Goal: Transaction & Acquisition: Purchase product/service

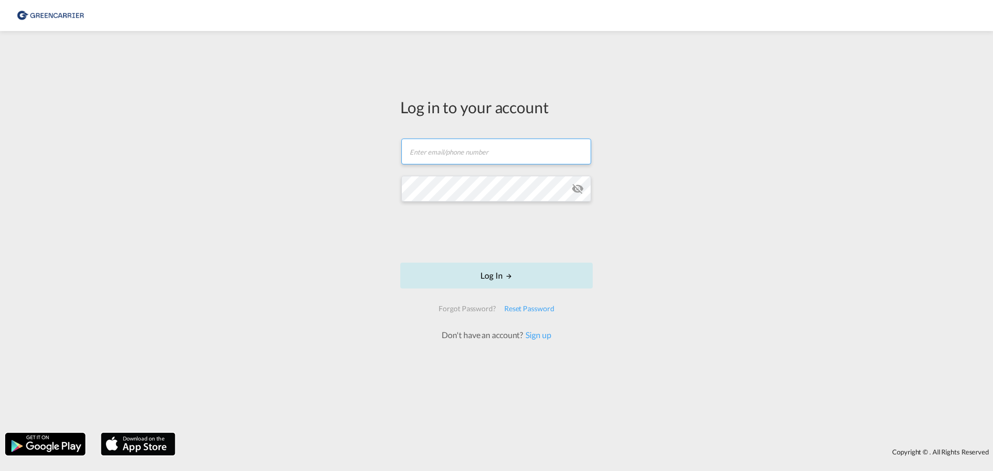
type input "rkni@scangl.com"
click at [490, 286] on button "Log In" at bounding box center [496, 276] width 192 height 26
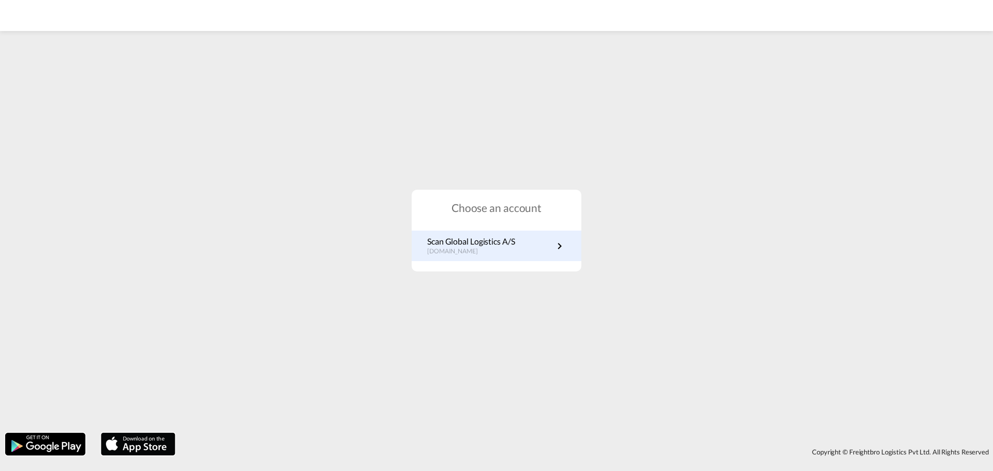
click at [544, 247] on link "Scan Global Logistics A/S dk.portal.greencarrier.com" at bounding box center [496, 246] width 139 height 20
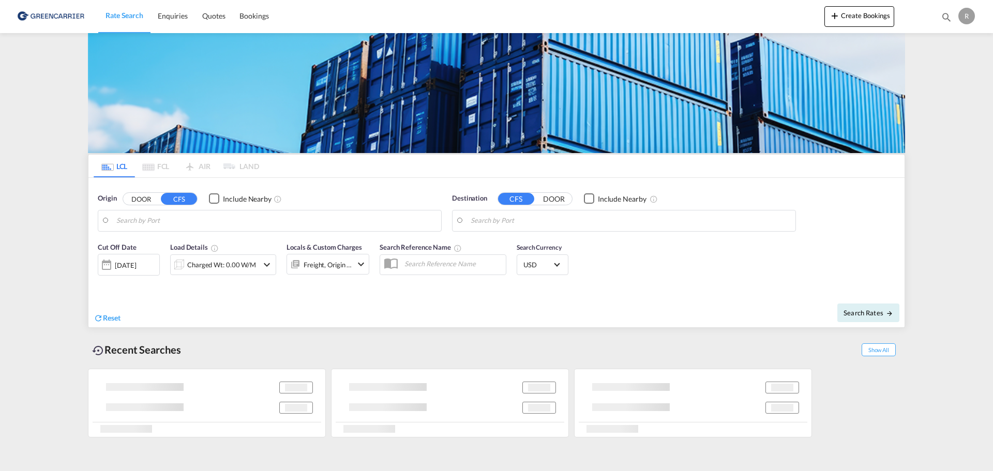
type input "DK-9210, [GEOGRAPHIC_DATA][PERSON_NAME], Noevling, Soender Tranders"
type input "Tema, GHTEM"
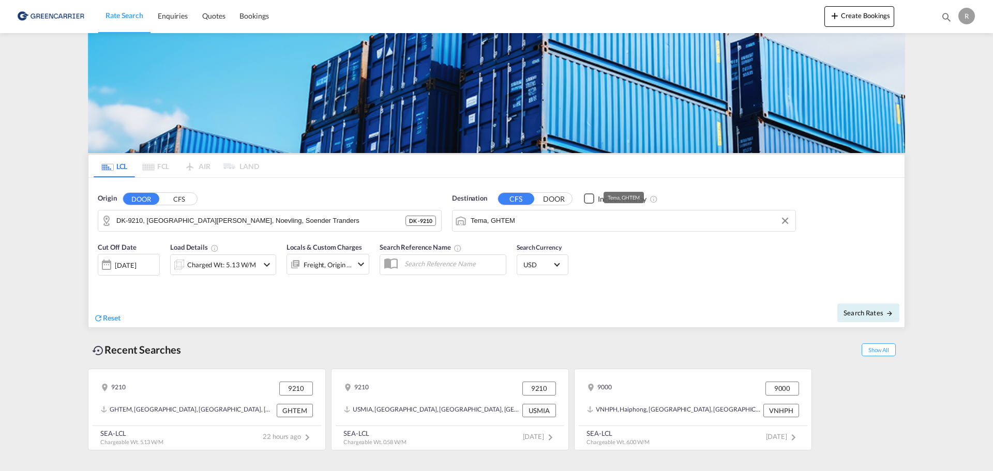
click at [583, 223] on input "Tema, GHTEM" at bounding box center [631, 221] width 320 height 16
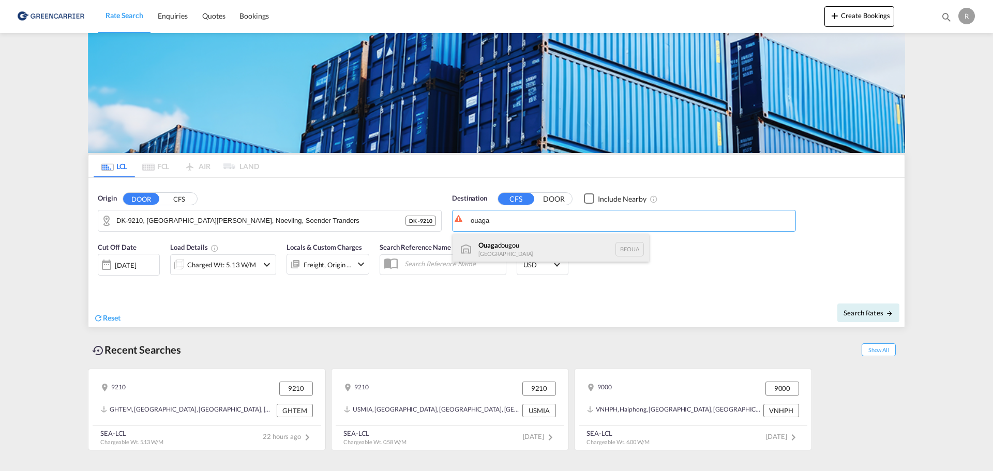
click at [536, 247] on div "Ouaga dougou [GEOGRAPHIC_DATA] [GEOGRAPHIC_DATA]" at bounding box center [551, 249] width 197 height 31
type input "[GEOGRAPHIC_DATA], [GEOGRAPHIC_DATA]"
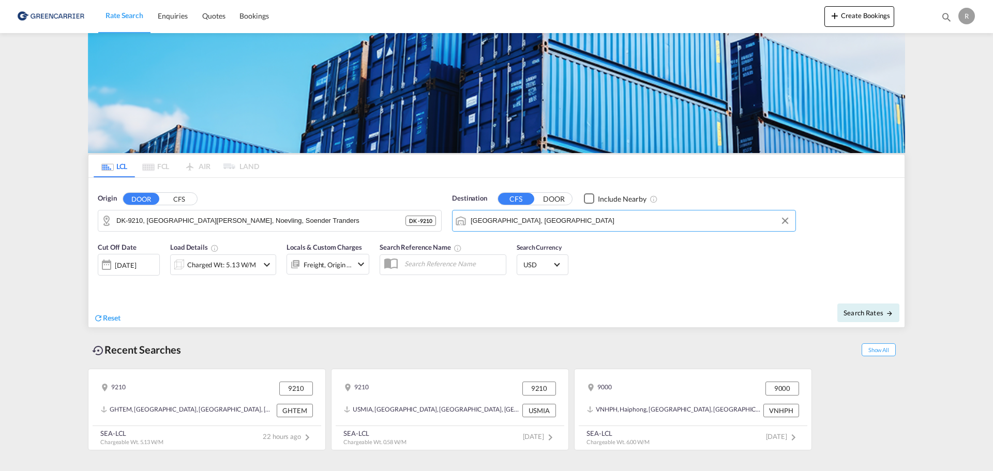
click at [262, 264] on md-icon "icon-chevron-down" at bounding box center [267, 265] width 12 height 12
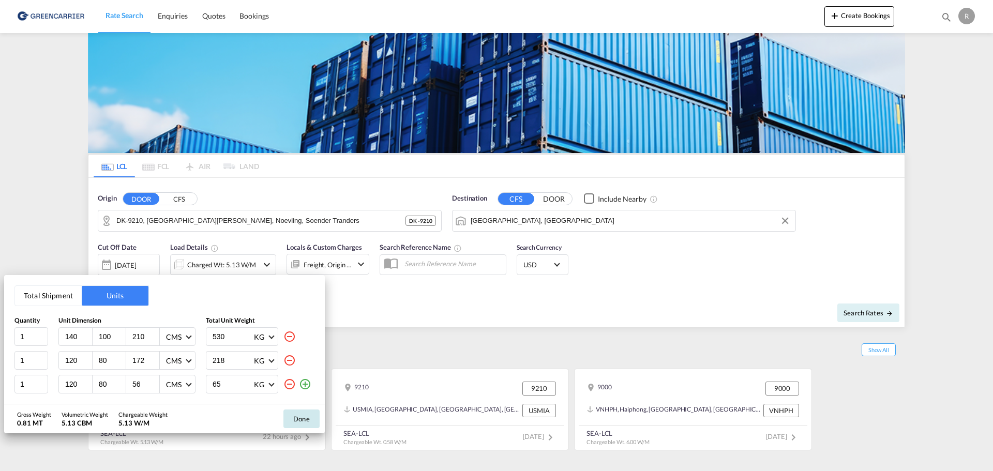
click at [290, 389] on md-icon "icon-minus-circle-outline" at bounding box center [289, 384] width 12 height 12
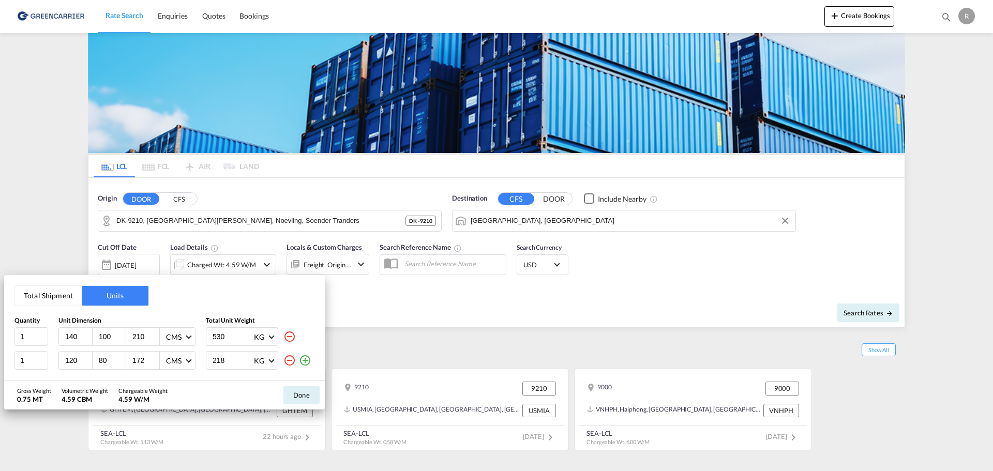
click at [289, 364] on md-icon "icon-minus-circle-outline" at bounding box center [289, 360] width 12 height 12
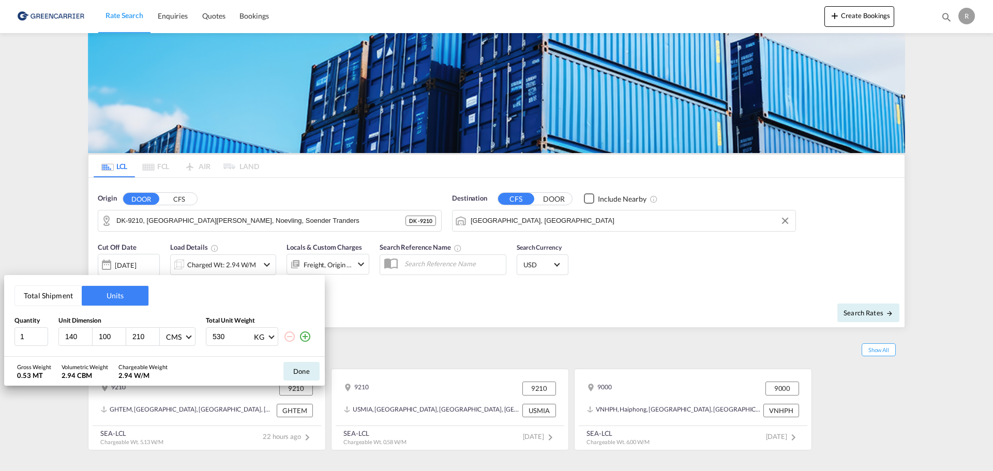
click at [70, 335] on input "140" at bounding box center [78, 336] width 28 height 9
type input "0"
type input "120"
type input "80"
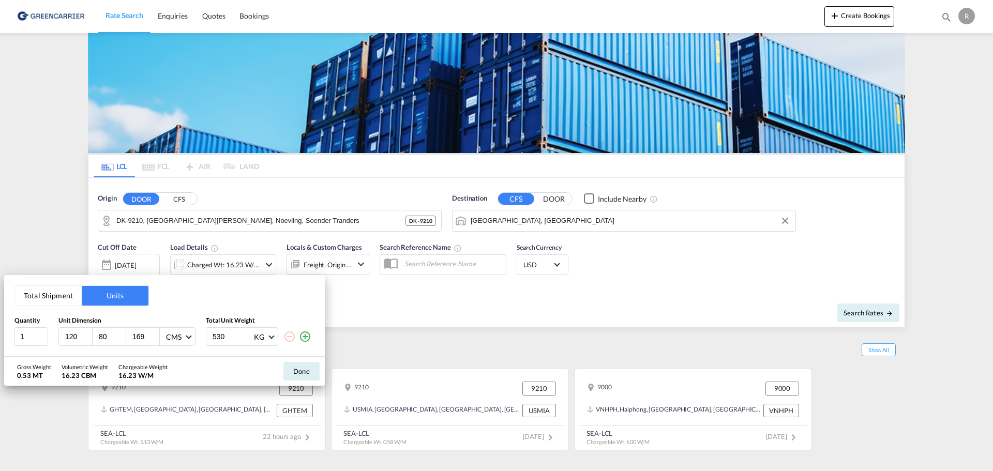
type input "169"
type input "255"
click at [297, 372] on button "Done" at bounding box center [301, 371] width 36 height 19
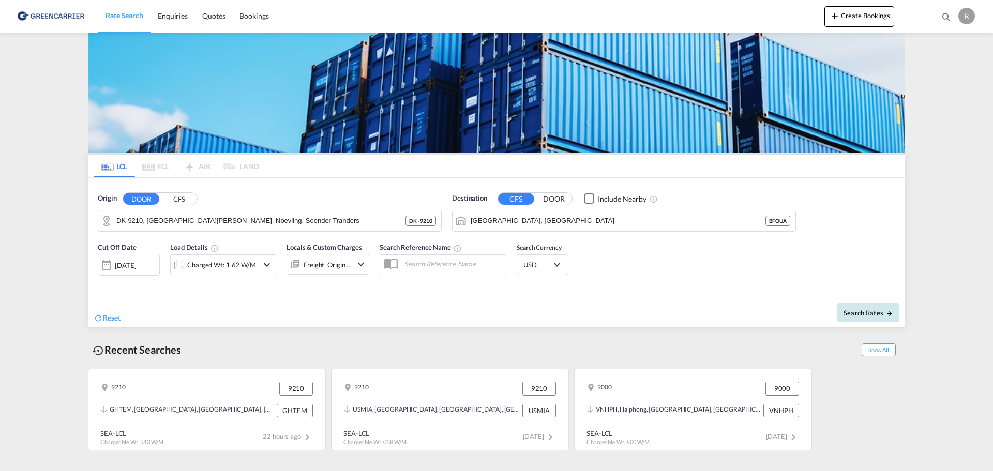
click at [859, 304] on button "Search Rates" at bounding box center [868, 313] width 62 height 19
type input "9210 to BFOUA / [DATE]"
